Goal: Check status

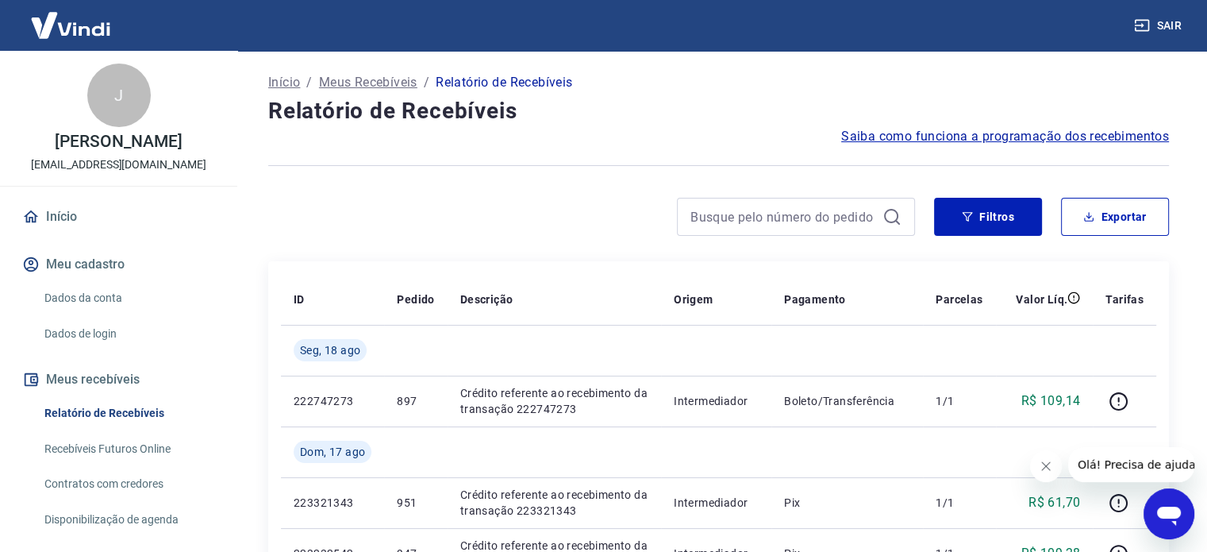
click at [59, 29] on img at bounding box center [70, 25] width 103 height 48
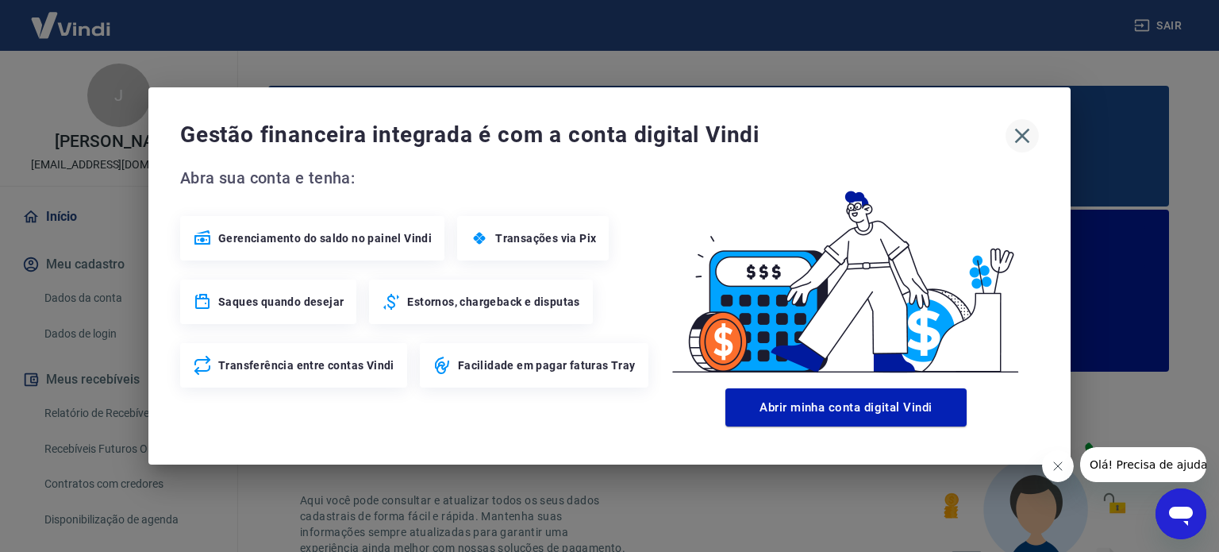
click at [1023, 142] on icon "button" at bounding box center [1022, 135] width 25 height 25
